Goal: Task Accomplishment & Management: Manage account settings

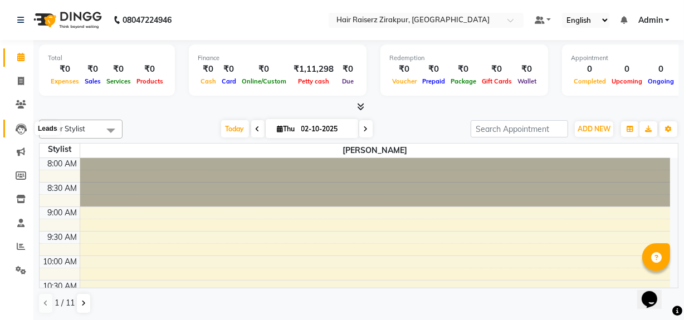
click at [22, 132] on icon at bounding box center [21, 129] width 11 height 11
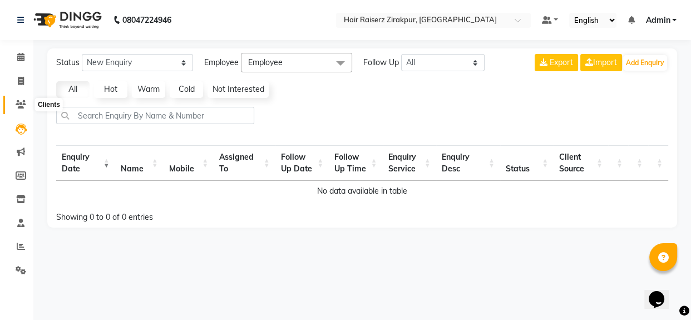
click at [19, 106] on icon at bounding box center [21, 104] width 11 height 8
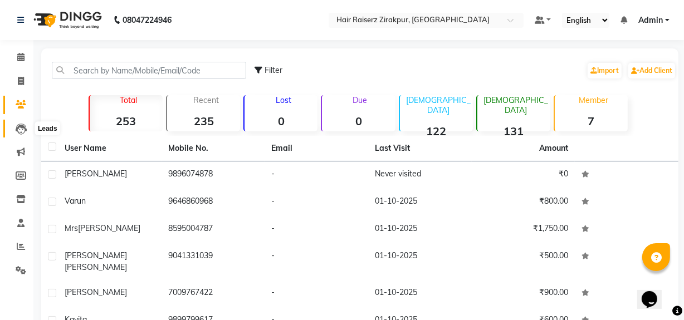
click at [18, 127] on icon at bounding box center [21, 129] width 11 height 11
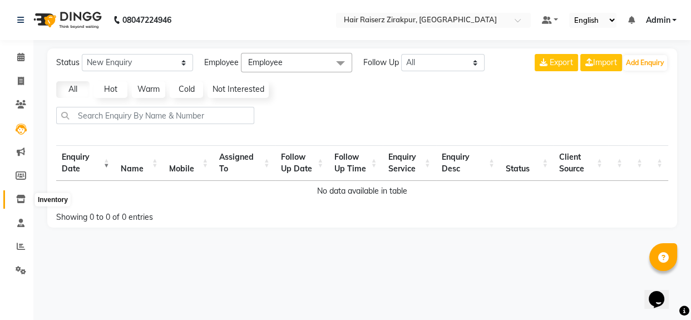
click at [25, 202] on icon at bounding box center [20, 199] width 9 height 8
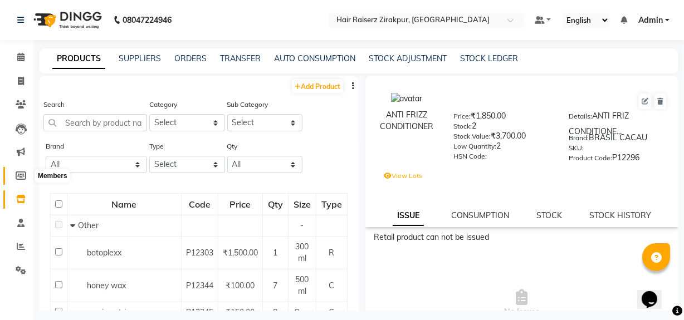
click at [22, 174] on icon at bounding box center [21, 175] width 11 height 8
select select
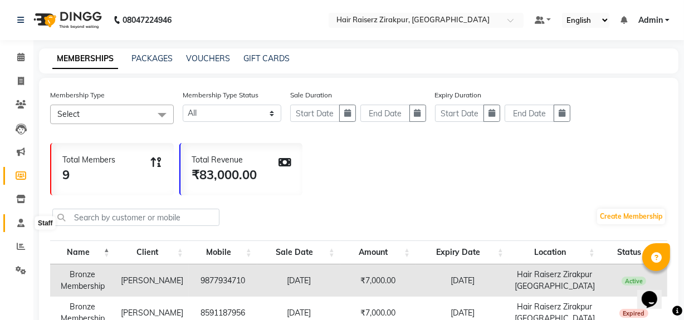
click at [22, 226] on icon at bounding box center [20, 223] width 7 height 8
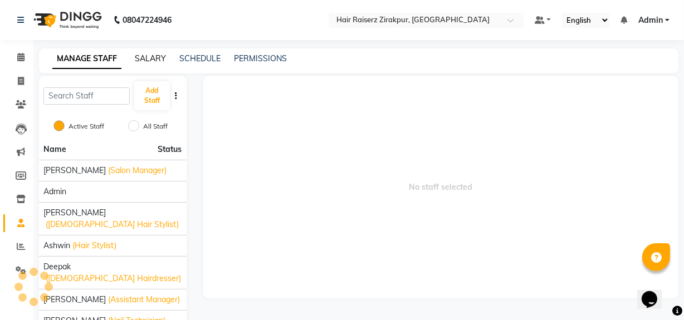
click at [155, 62] on link "SALARY" at bounding box center [150, 58] width 31 height 10
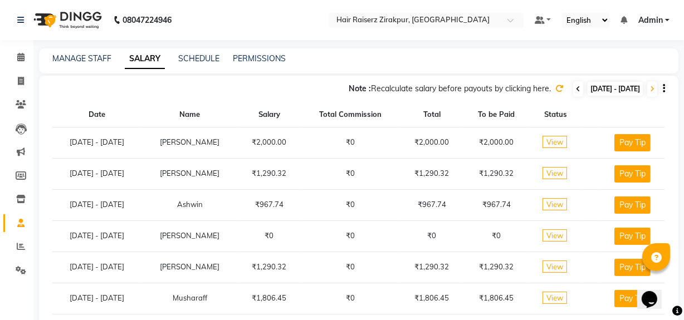
click at [576, 89] on icon at bounding box center [578, 89] width 4 height 7
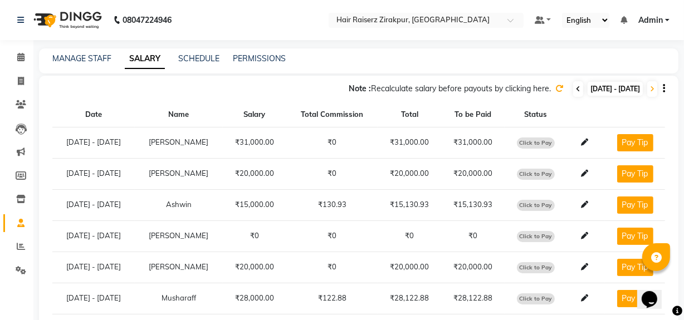
click at [576, 90] on icon at bounding box center [578, 89] width 4 height 7
click at [576, 91] on icon at bounding box center [578, 89] width 4 height 7
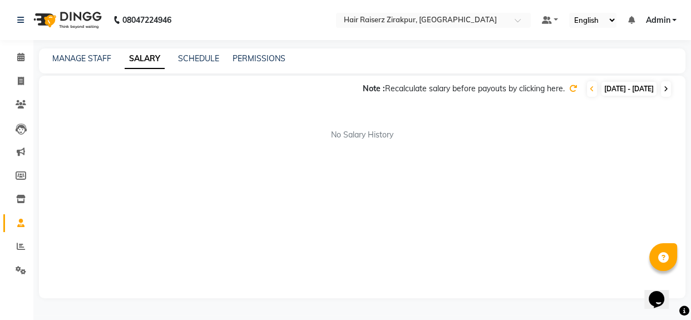
click at [666, 92] on icon at bounding box center [666, 89] width 4 height 7
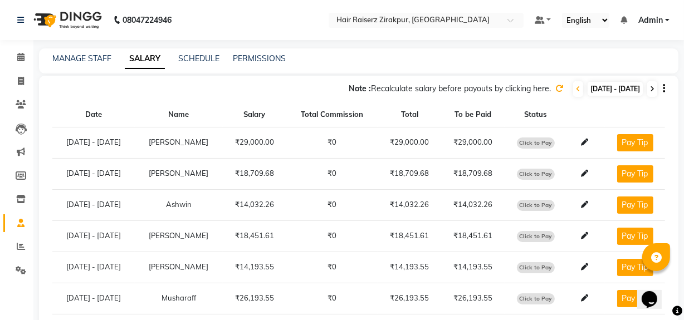
click at [666, 92] on div "Note : Recalculate salary before payouts by clicking here. [DATE] - [DATE]" at bounding box center [358, 87] width 639 height 22
click at [651, 91] on icon at bounding box center [652, 89] width 4 height 7
